Goal: Check status: Check status

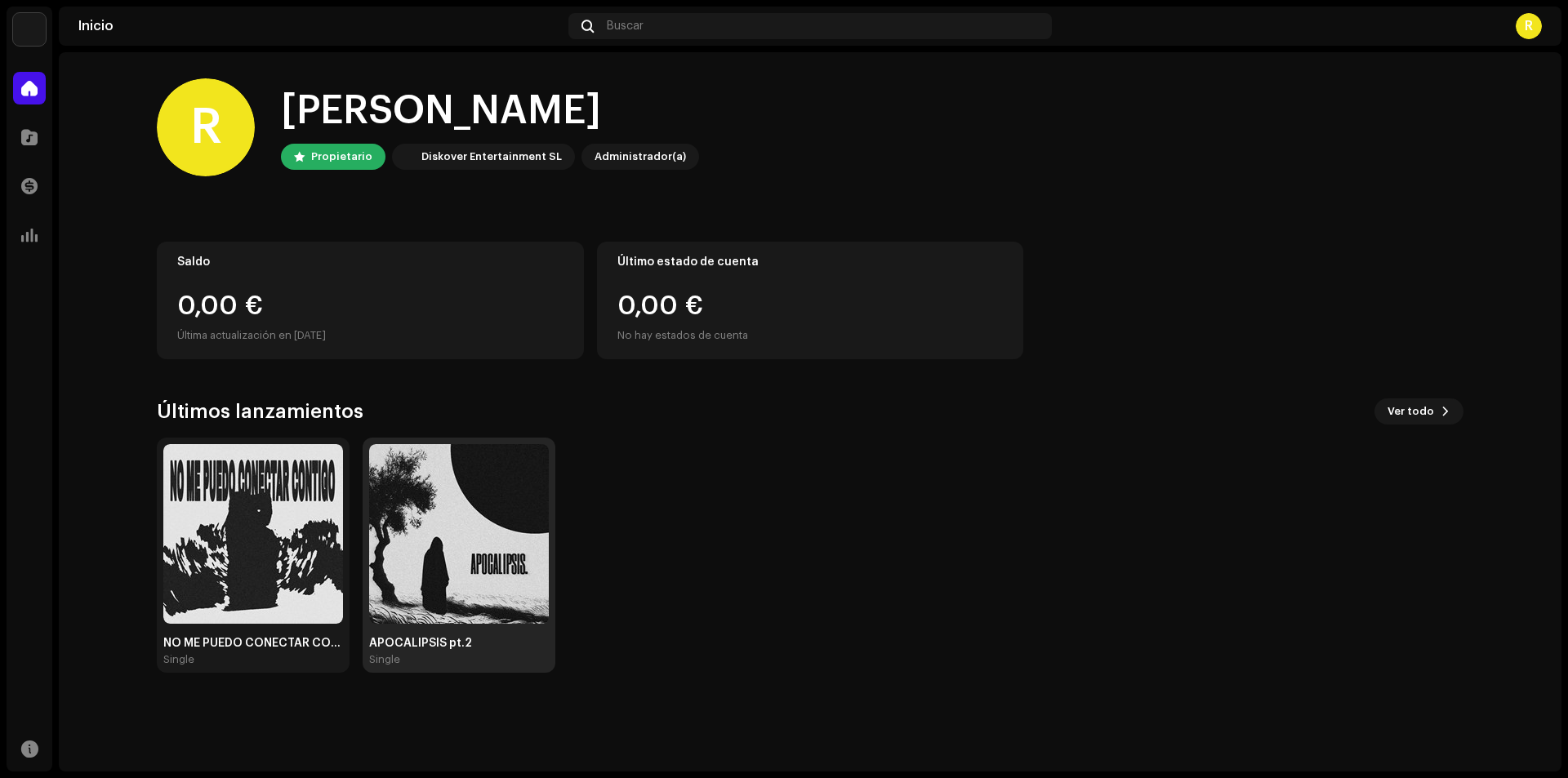
click at [447, 533] on img at bounding box center [459, 533] width 180 height 180
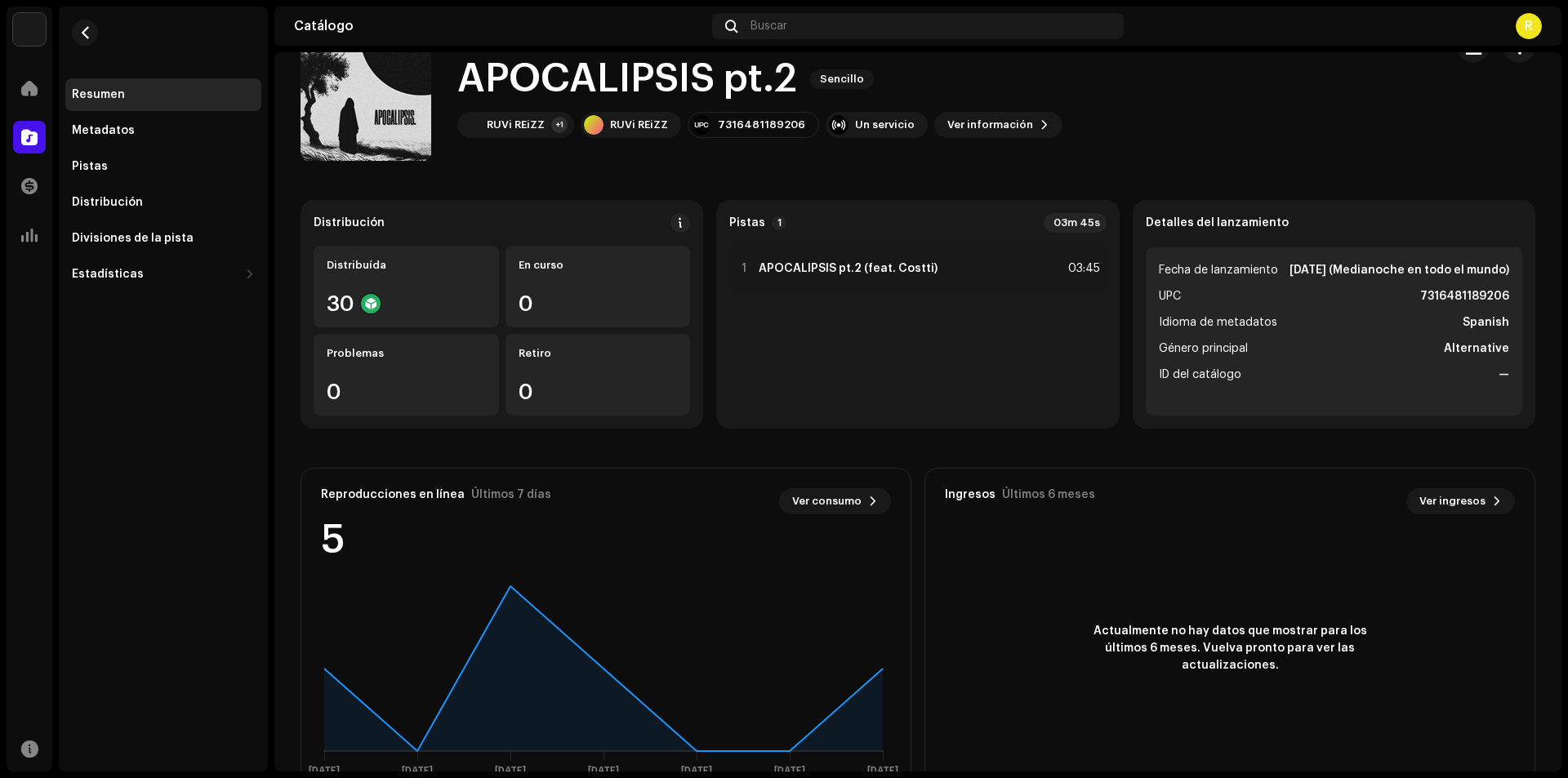
scroll to position [97, 0]
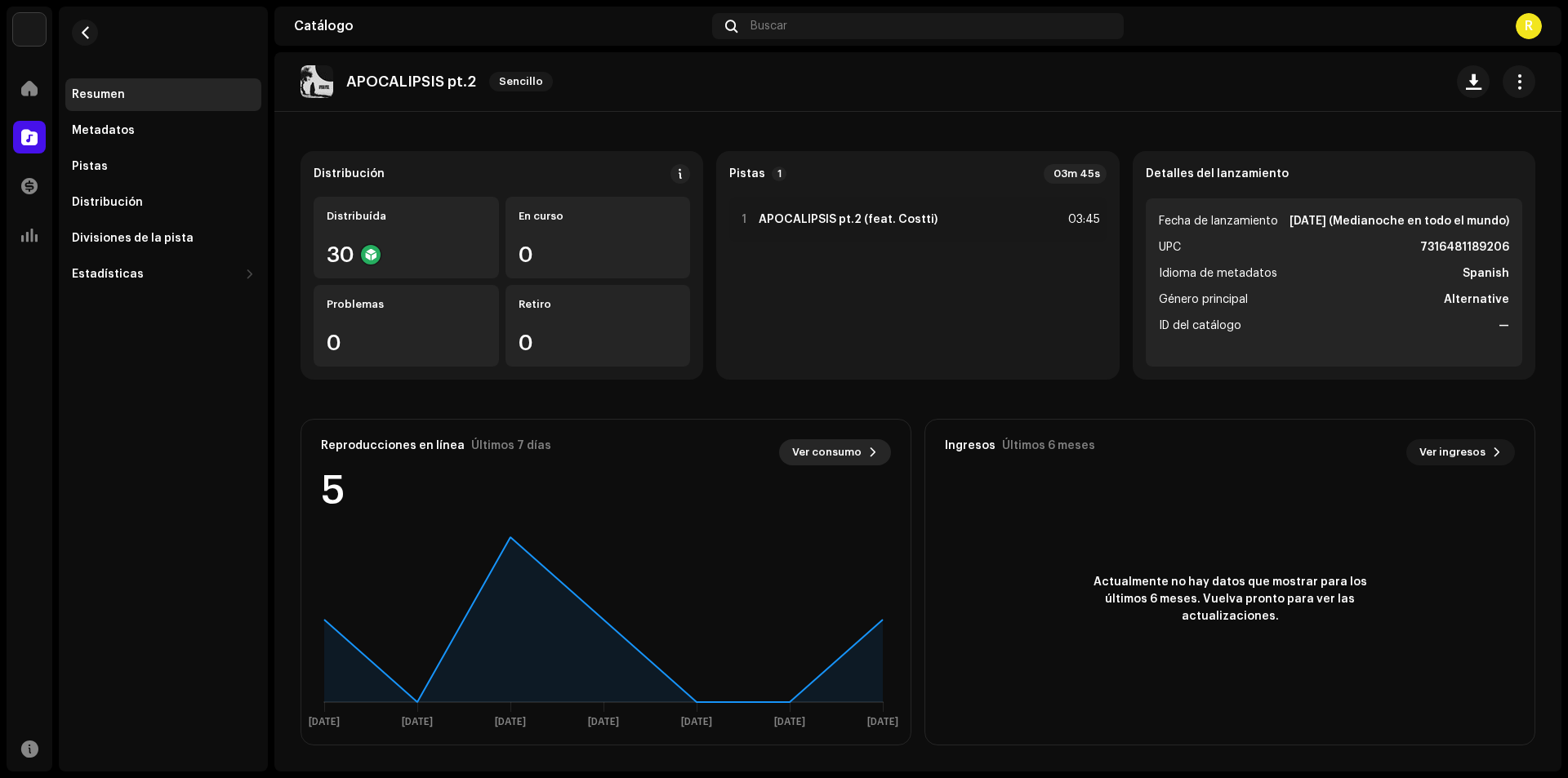
click at [868, 449] on span at bounding box center [873, 452] width 10 height 13
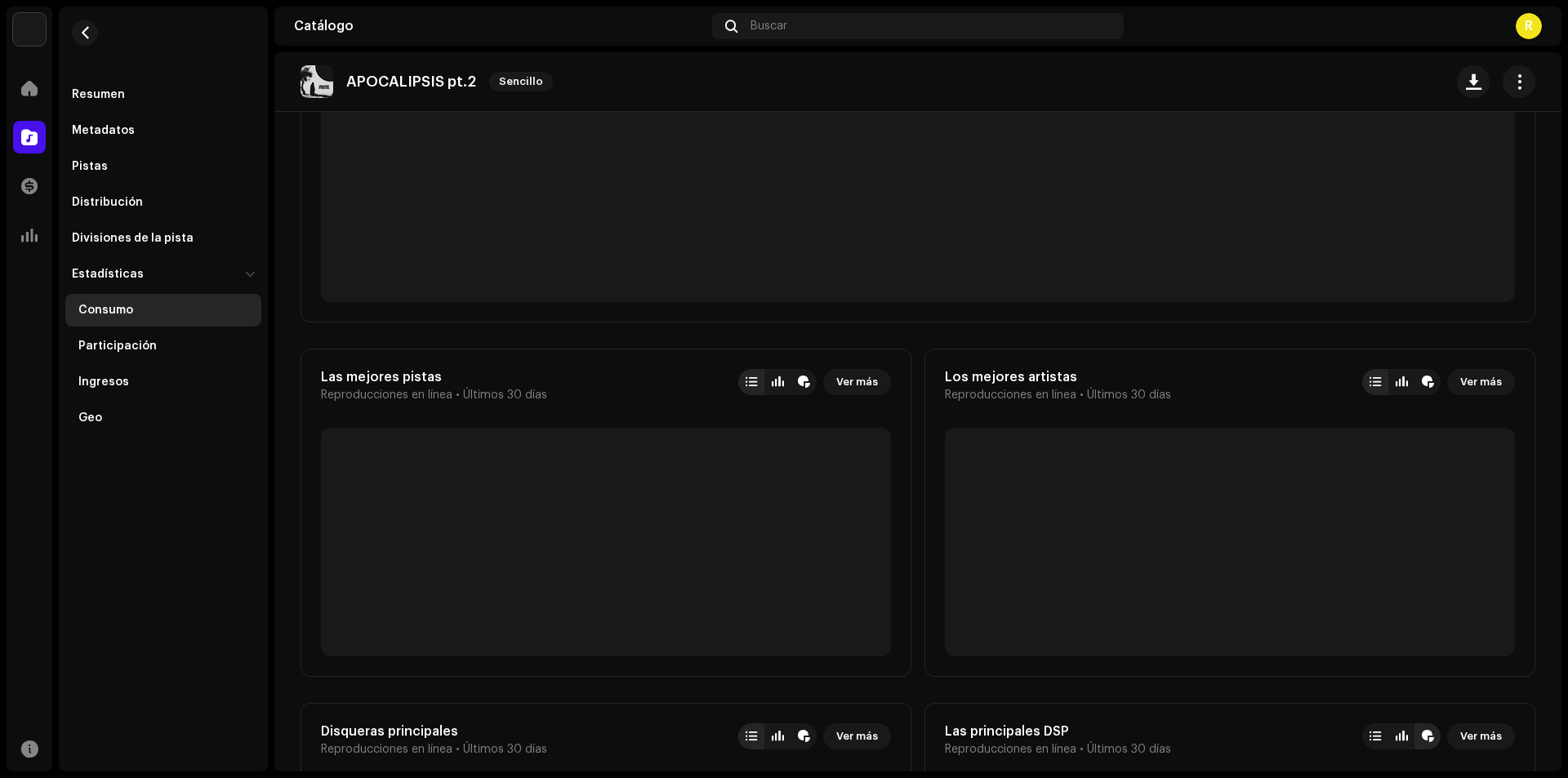
scroll to position [408, 0]
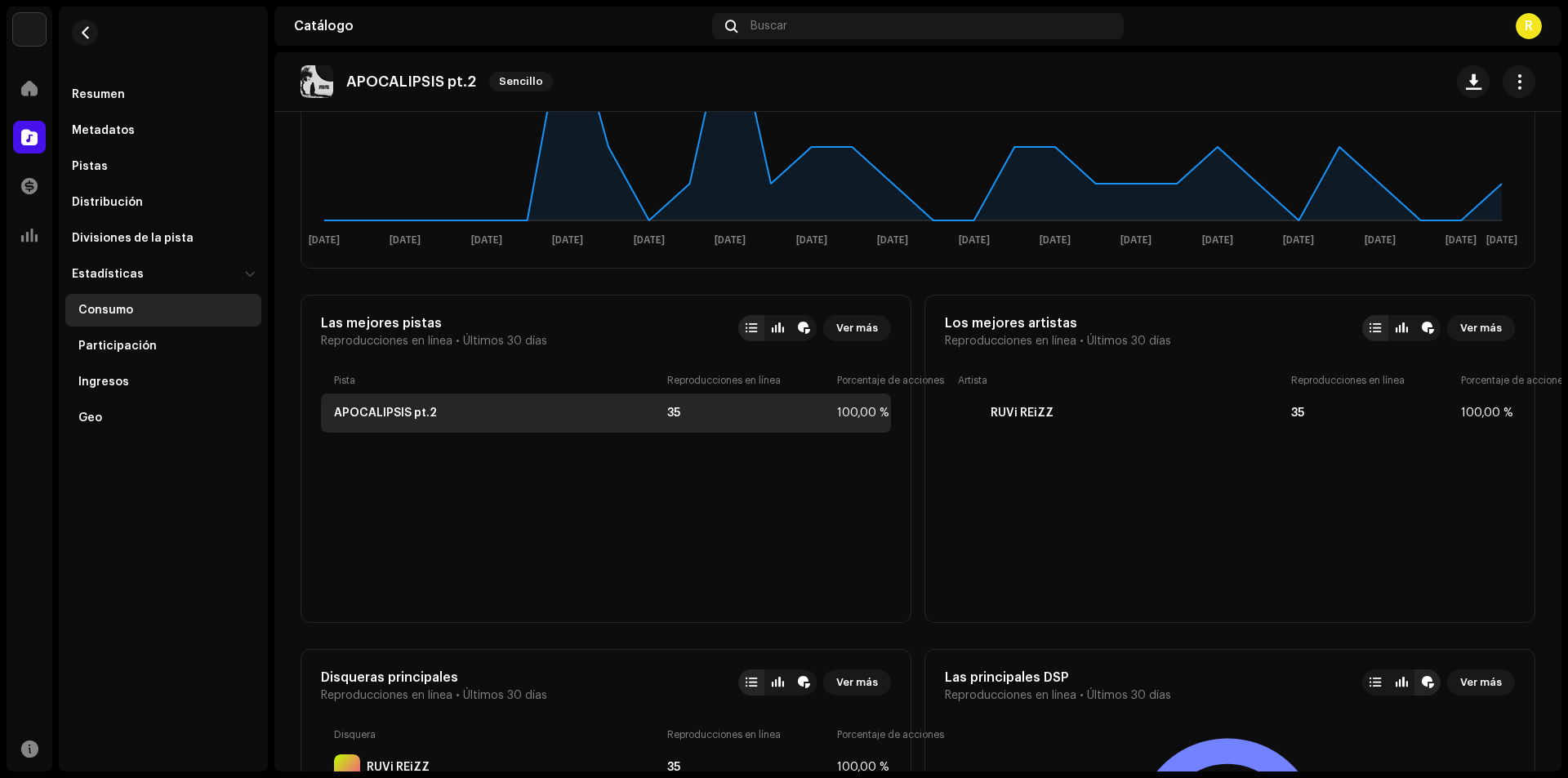
click at [417, 416] on div "APOCALIPSIS pt.2" at bounding box center [385, 413] width 103 height 13
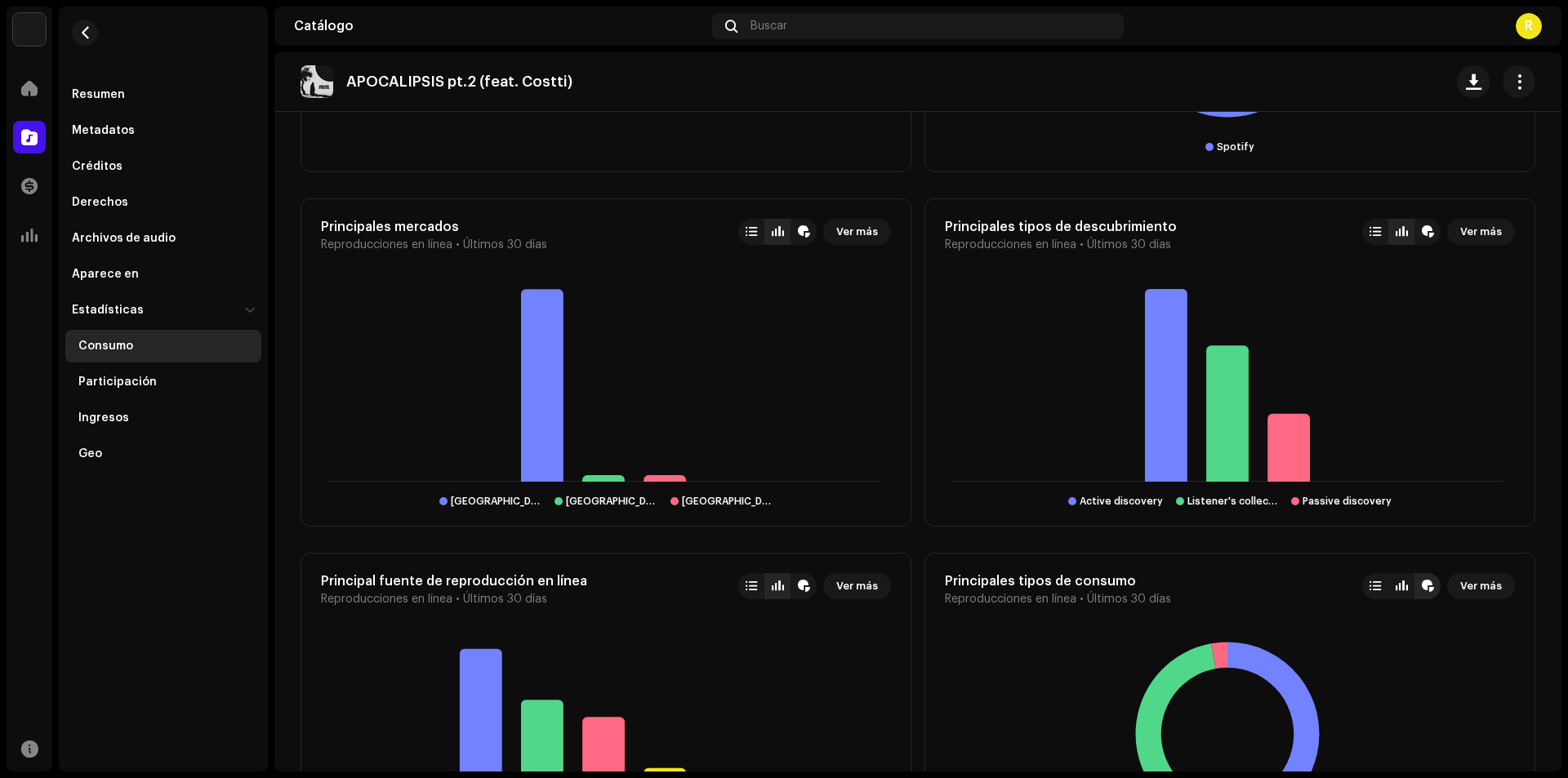
scroll to position [1703, 0]
